Goal: Task Accomplishment & Management: Manage account settings

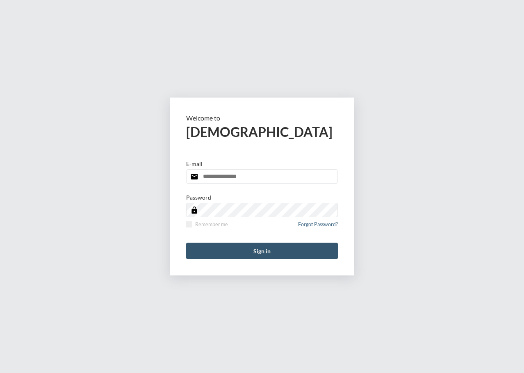
type input "**********"
click at [236, 248] on button "Sign in" at bounding box center [262, 251] width 152 height 16
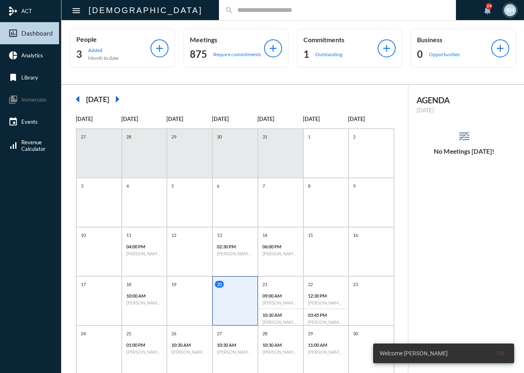
click at [219, 7] on div "search" at bounding box center [337, 10] width 237 height 20
click at [219, 16] on div "search" at bounding box center [337, 10] width 237 height 20
click at [219, 15] on div "search" at bounding box center [337, 10] width 237 height 20
click at [233, 11] on input "text" at bounding box center [341, 10] width 217 height 7
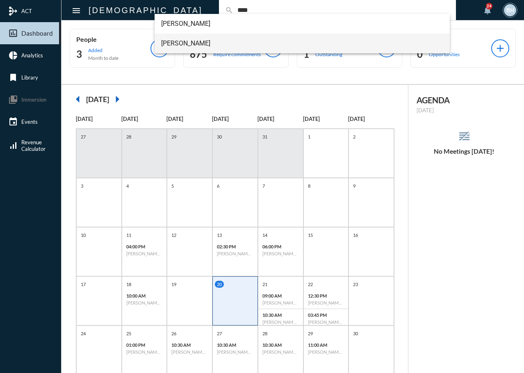
type input "****"
click at [187, 48] on span "John Hawkins" at bounding box center [302, 44] width 283 height 20
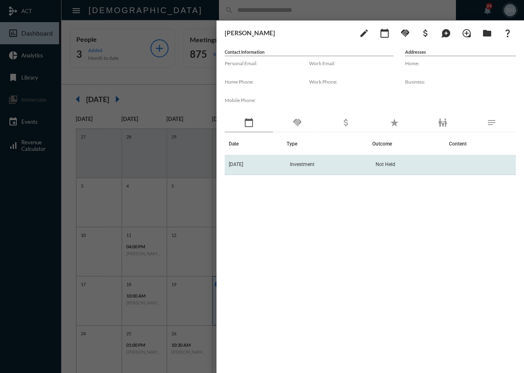
click at [315, 167] on span "Investment" at bounding box center [302, 165] width 25 height 6
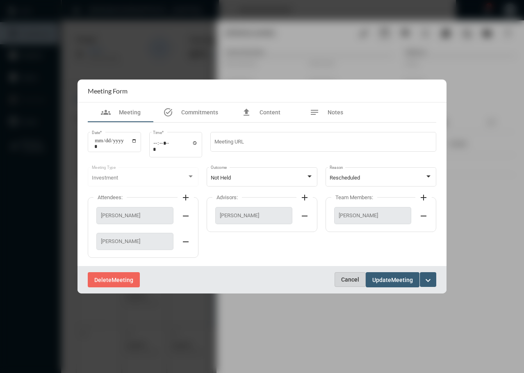
click at [346, 278] on span "Cancel" at bounding box center [350, 279] width 18 height 7
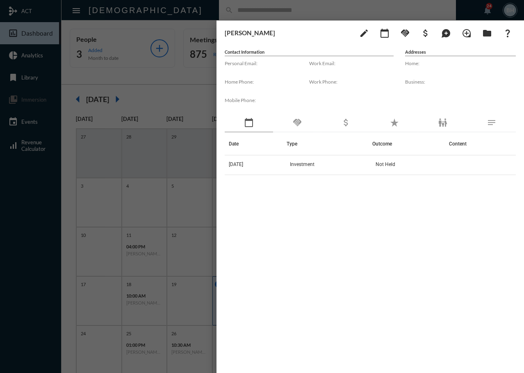
click at [333, 243] on div "Date Type Outcome Content 7/21/25 Investment Not Held" at bounding box center [370, 241] width 291 height 219
click at [287, 260] on div "Date Type Outcome Content 7/21/25 Investment Not Held" at bounding box center [370, 241] width 291 height 219
click at [180, 7] on div at bounding box center [262, 186] width 524 height 373
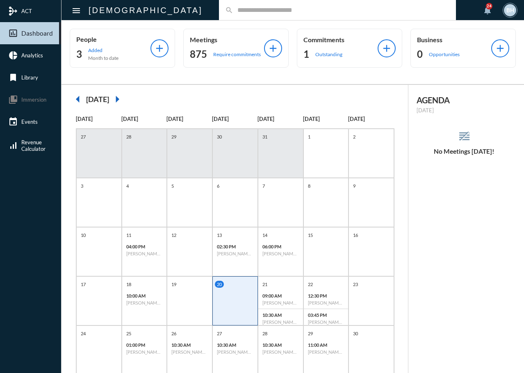
click at [88, 95] on h2 "[DATE]" at bounding box center [97, 99] width 23 height 9
click at [74, 96] on mat-icon "arrow_left" at bounding box center [78, 99] width 16 height 16
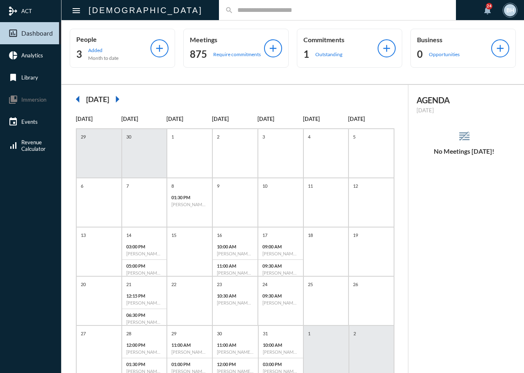
click at [124, 97] on mat-icon "arrow_right" at bounding box center [117, 99] width 16 height 16
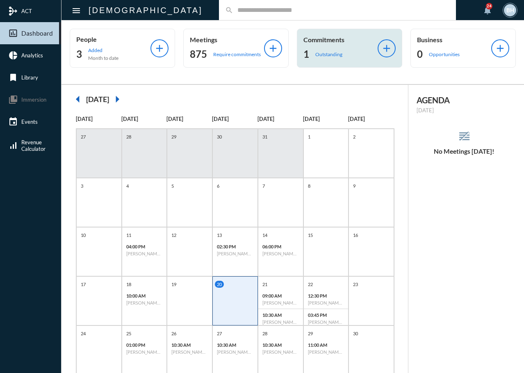
click at [318, 52] on p "Outstanding" at bounding box center [328, 54] width 27 height 6
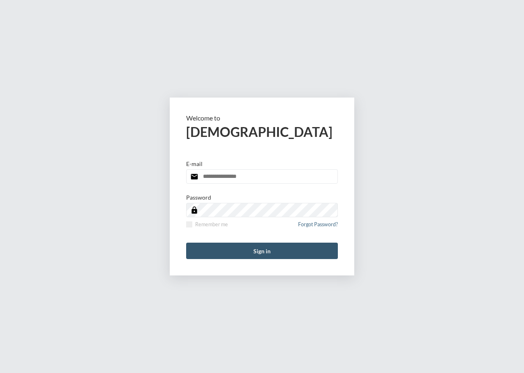
type input "**********"
click at [253, 256] on button "Sign in" at bounding box center [262, 251] width 152 height 16
